Goal: Transaction & Acquisition: Subscribe to service/newsletter

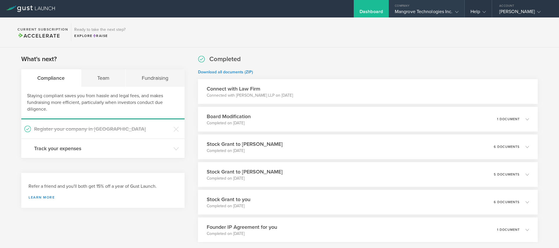
click at [444, 9] on div "Mangrove Technologies Inc." at bounding box center [427, 13] width 64 height 9
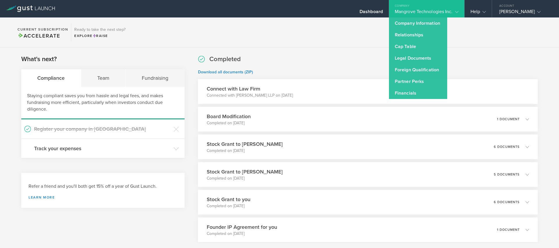
click at [444, 9] on div "Mangrove Technologies Inc." at bounding box center [427, 13] width 64 height 9
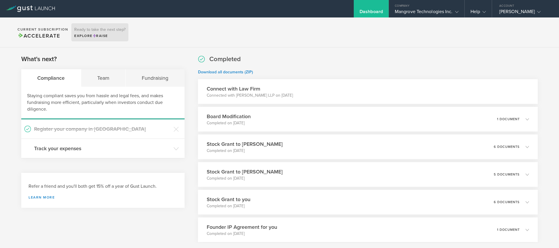
click at [94, 32] on h3 "Ready to take the next step?" at bounding box center [99, 30] width 51 height 4
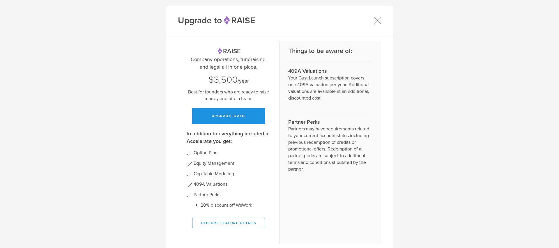
click at [233, 119] on button "Upgrade [DATE]" at bounding box center [228, 116] width 73 height 16
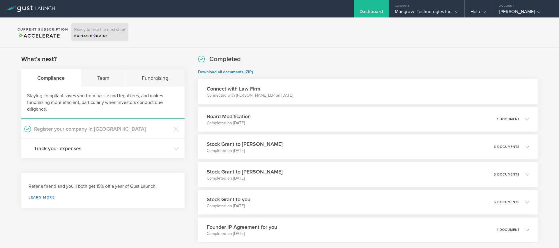
drag, startPoint x: 102, startPoint y: 22, endPoint x: 102, endPoint y: 33, distance: 10.5
click at [102, 22] on section "Current Subscription Accelerate Ready to take the next step? Explore Raise" at bounding box center [279, 32] width 559 height 30
click at [102, 38] on span "Raise" at bounding box center [100, 36] width 15 height 4
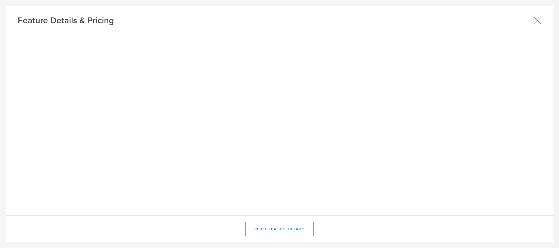
click at [537, 20] on icon at bounding box center [537, 20] width 7 height 7
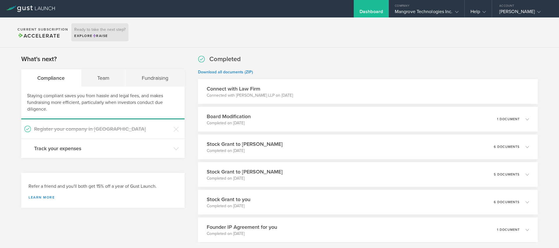
click at [91, 33] on div "Explore Raise" at bounding box center [99, 35] width 51 height 5
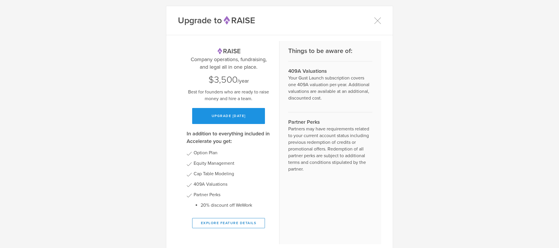
click at [236, 110] on button "Upgrade [DATE]" at bounding box center [228, 116] width 73 height 16
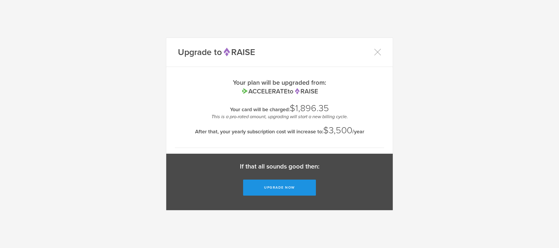
click at [290, 187] on button "Upgrade now" at bounding box center [279, 188] width 73 height 16
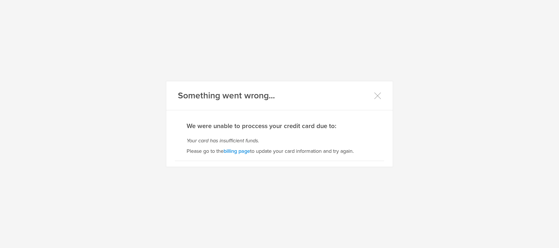
click at [237, 152] on link "billing page" at bounding box center [236, 151] width 26 height 6
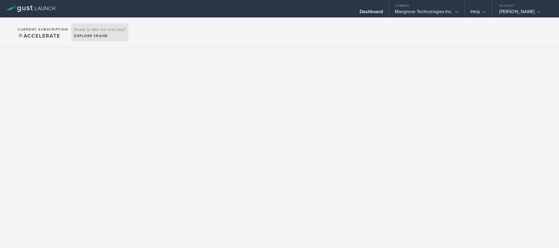
click at [89, 32] on div "Ready to take the next step? Explore Raise" at bounding box center [99, 32] width 57 height 18
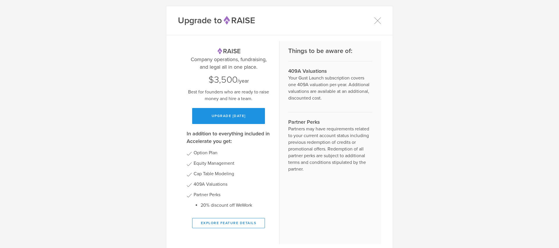
click at [239, 117] on button "Upgrade [DATE]" at bounding box center [228, 116] width 73 height 16
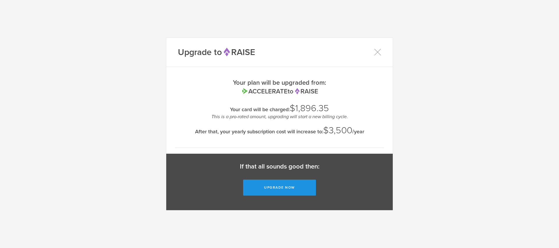
click at [293, 186] on button "Upgrade now" at bounding box center [279, 188] width 73 height 16
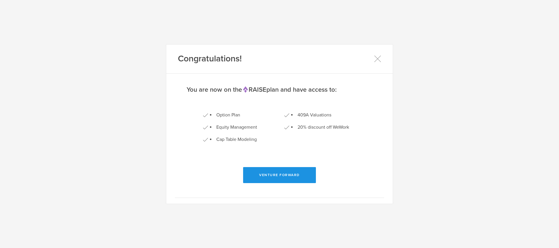
click at [283, 175] on button "Venture Forward" at bounding box center [279, 175] width 73 height 16
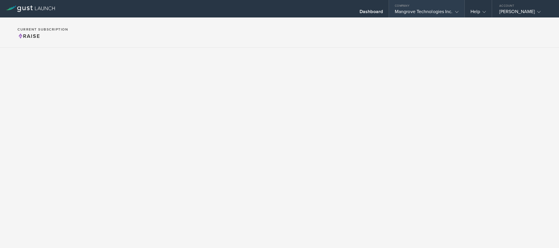
click at [413, 12] on div "Mangrove Technologies Inc." at bounding box center [427, 13] width 64 height 9
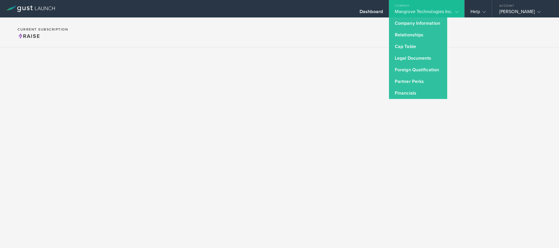
click at [32, 28] on h2 "Current Subscription" at bounding box center [42, 29] width 51 height 3
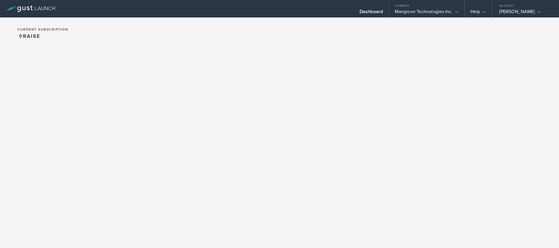
click at [30, 6] on icon at bounding box center [30, 9] width 49 height 6
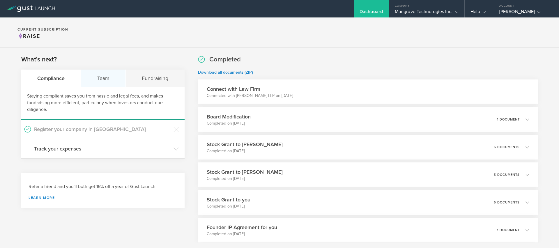
click at [104, 83] on div "Team" at bounding box center [103, 78] width 45 height 17
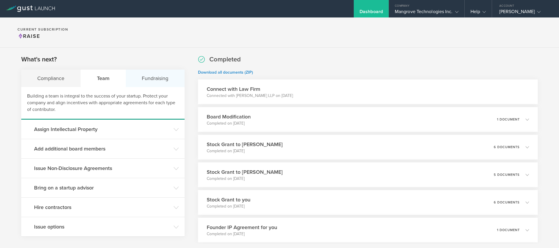
click at [150, 79] on div "Fundraising" at bounding box center [155, 78] width 59 height 17
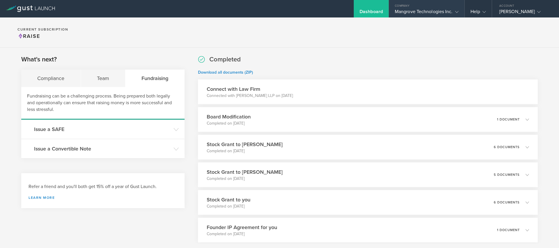
click at [419, 12] on div "Mangrove Technologies Inc." at bounding box center [427, 13] width 64 height 9
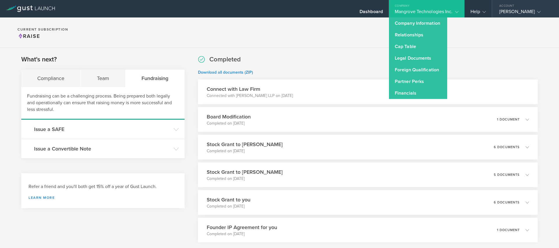
click at [517, 11] on div "[PERSON_NAME]" at bounding box center [523, 13] width 49 height 9
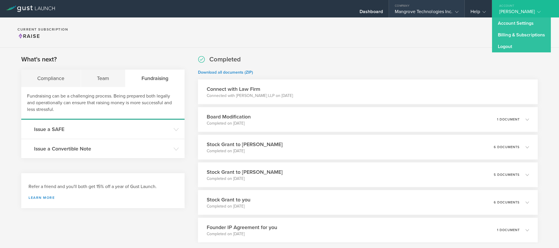
click at [423, 8] on div "Company" at bounding box center [426, 4] width 75 height 9
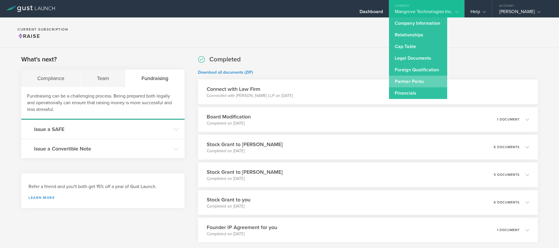
click at [421, 81] on link "Partner Perks" at bounding box center [418, 82] width 58 height 12
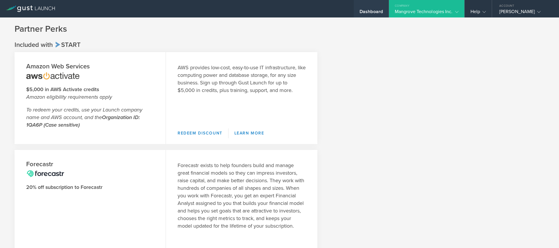
click at [379, 11] on div "Dashboard" at bounding box center [370, 13] width 23 height 9
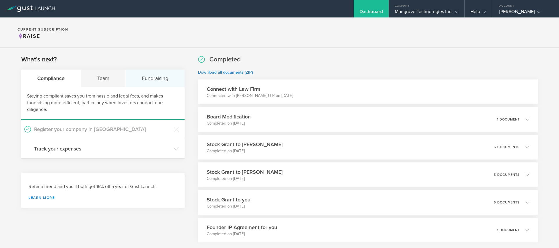
click at [150, 79] on div "Fundraising" at bounding box center [155, 78] width 59 height 17
click at [116, 78] on div "Team" at bounding box center [103, 78] width 45 height 17
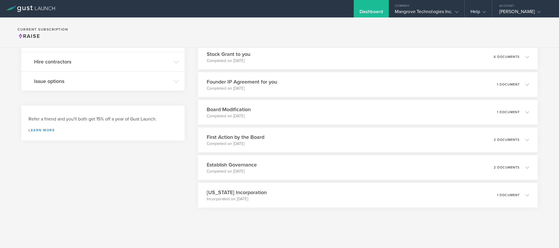
scroll to position [146, 0]
click at [169, 87] on header "Issue options" at bounding box center [102, 80] width 163 height 19
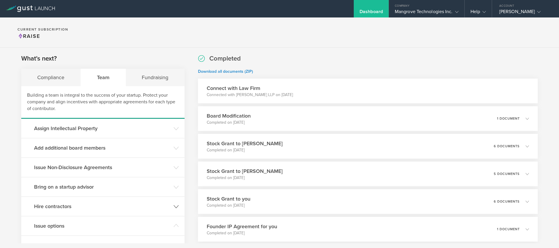
scroll to position [0, 0]
click at [405, 11] on div "Mangrove Technologies Inc." at bounding box center [427, 13] width 64 height 9
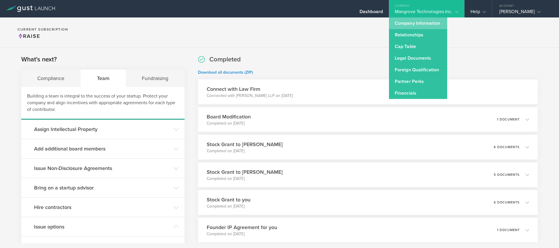
click at [421, 27] on link "Company Information" at bounding box center [418, 23] width 58 height 12
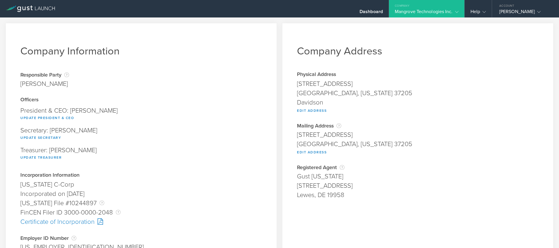
click at [421, 8] on div "Company" at bounding box center [426, 4] width 75 height 9
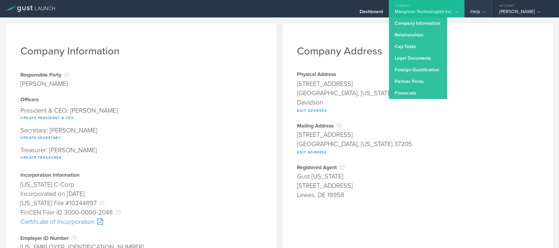
click at [464, 6] on div "Dashboard Company Mangrove Technologies Inc. Company Information Relationships …" at bounding box center [343, 8] width 431 height 17
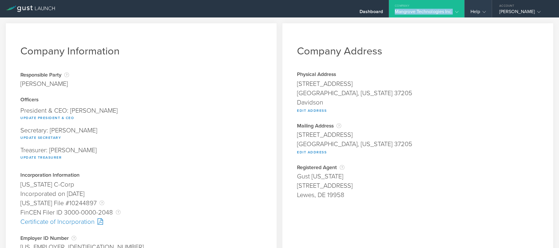
click at [484, 13] on icon at bounding box center [483, 11] width 3 height 3
